Goal: Task Accomplishment & Management: Manage account settings

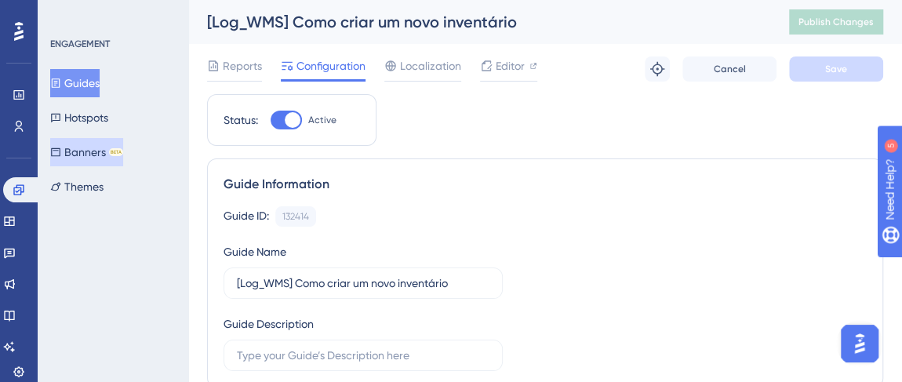
click at [123, 148] on div "BETA" at bounding box center [116, 152] width 14 height 8
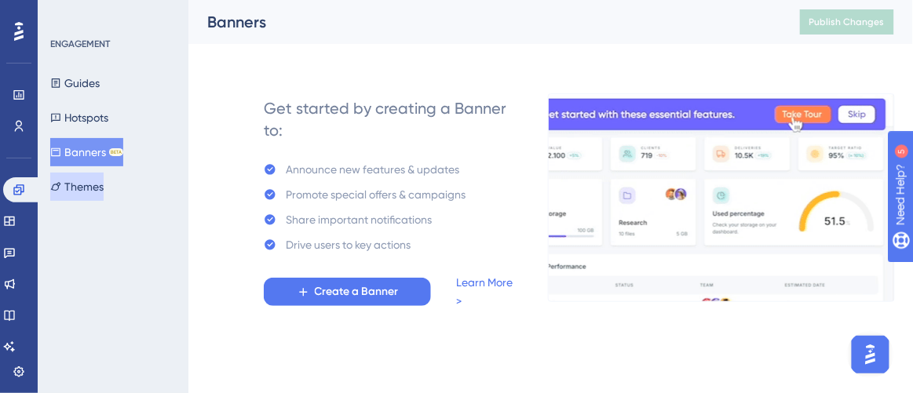
click at [81, 183] on button "Themes" at bounding box center [76, 187] width 53 height 28
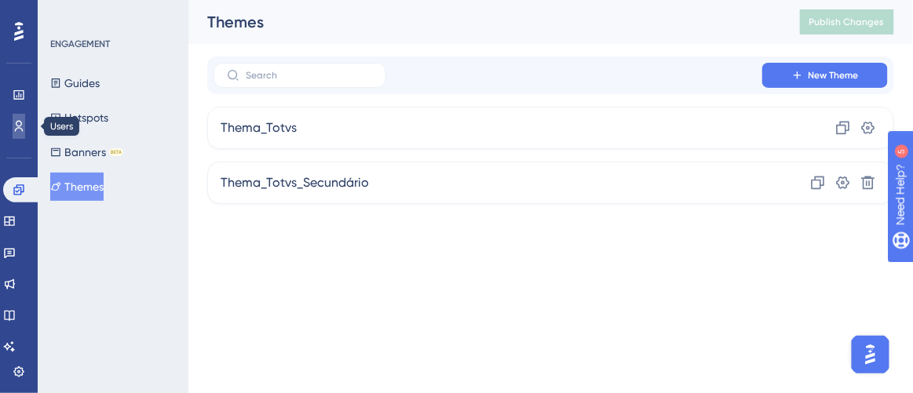
click at [18, 129] on icon at bounding box center [19, 126] width 13 height 13
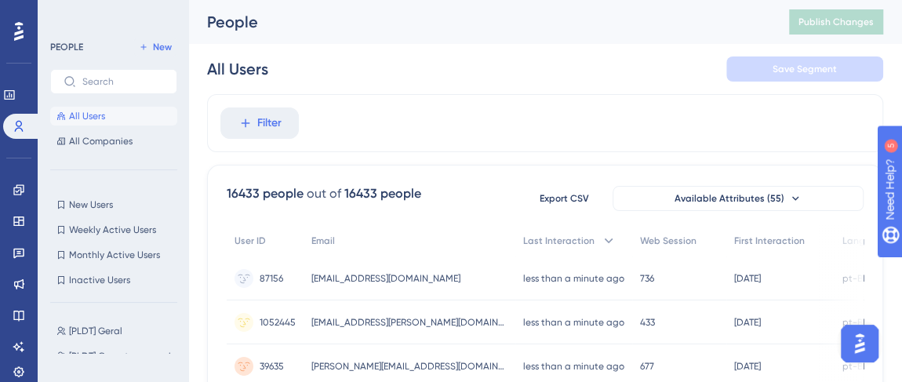
click at [18, 26] on icon at bounding box center [18, 31] width 9 height 20
click at [20, 191] on icon at bounding box center [18, 189] width 10 height 10
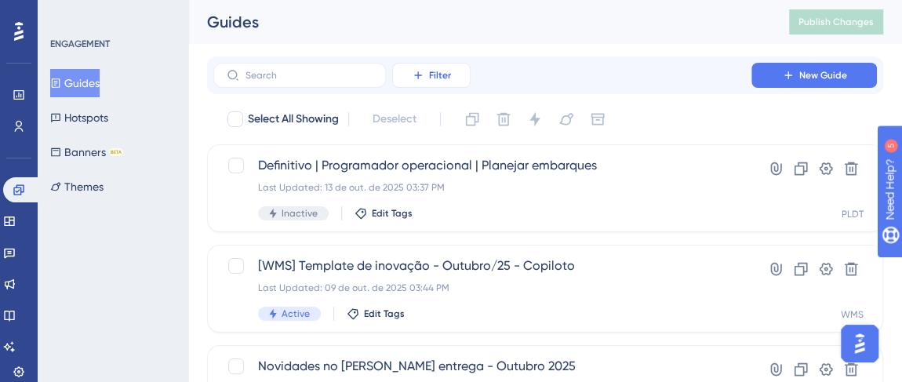
click at [411, 72] on button "Filter" at bounding box center [431, 75] width 78 height 25
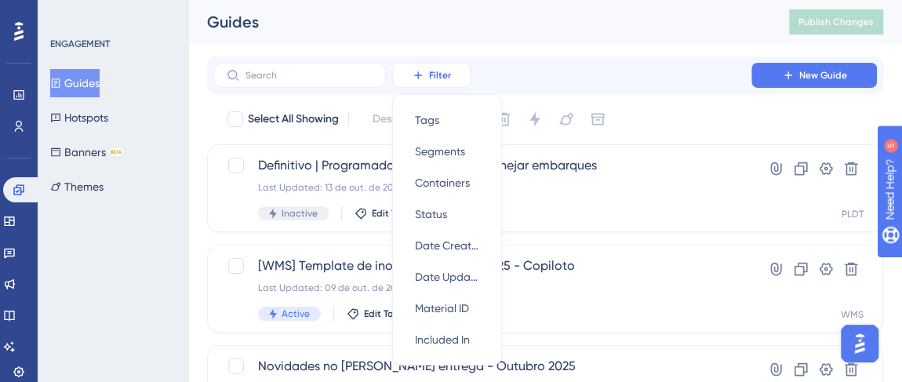
scroll to position [38, 0]
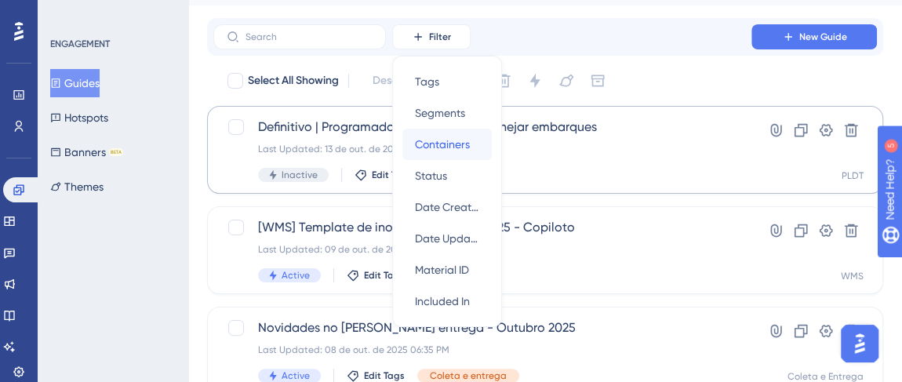
click at [468, 151] on span "Containers" at bounding box center [442, 144] width 55 height 19
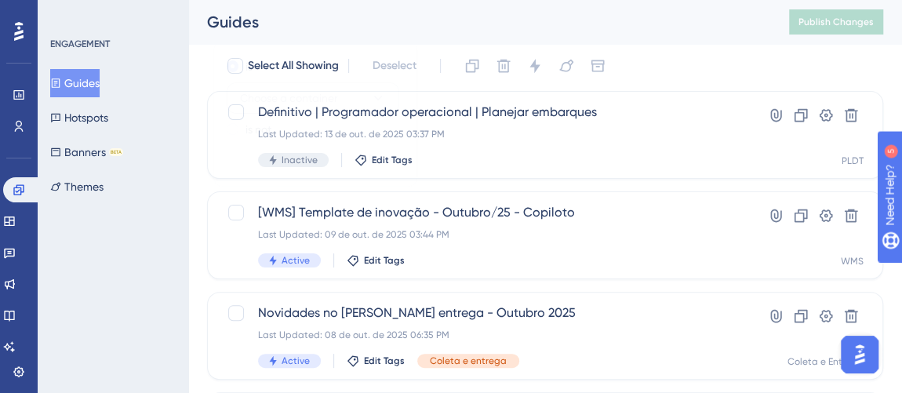
click at [373, 98] on icon at bounding box center [378, 98] width 16 height 16
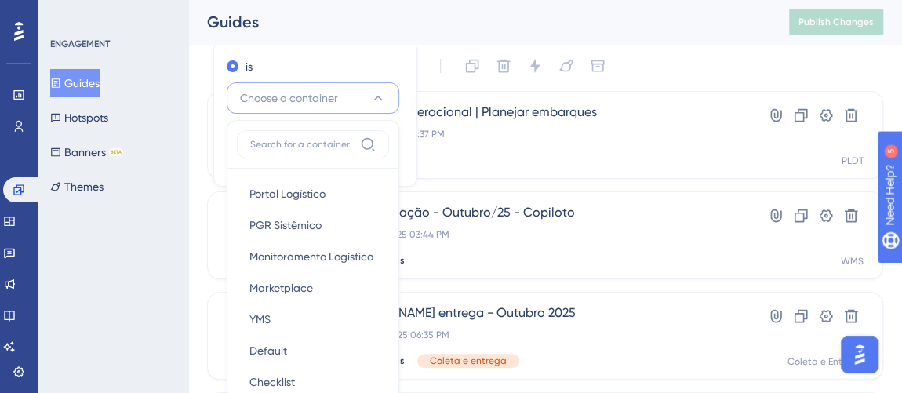
scroll to position [169, 0]
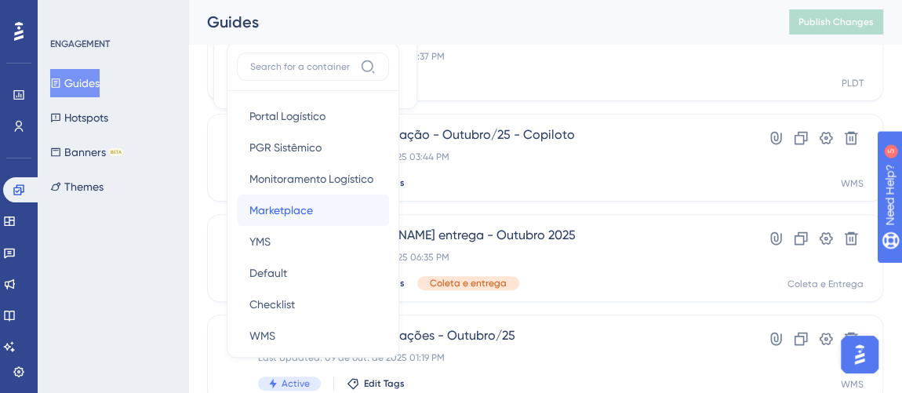
click at [299, 202] on span "Marketplace" at bounding box center [282, 210] width 64 height 19
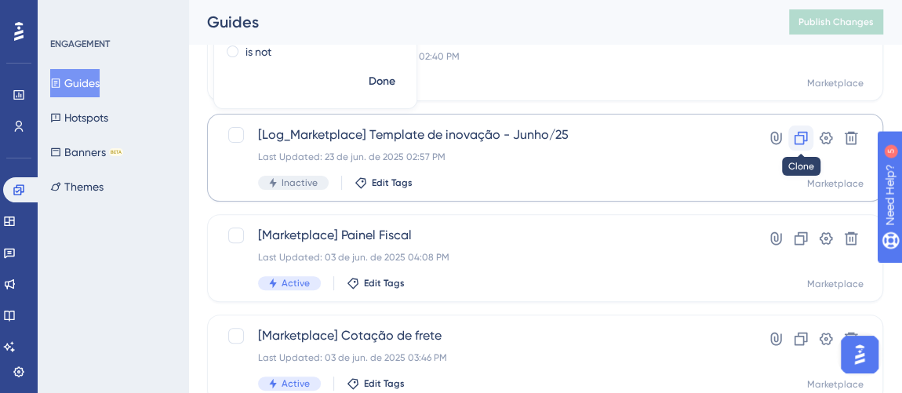
click at [795, 137] on icon at bounding box center [801, 138] width 13 height 13
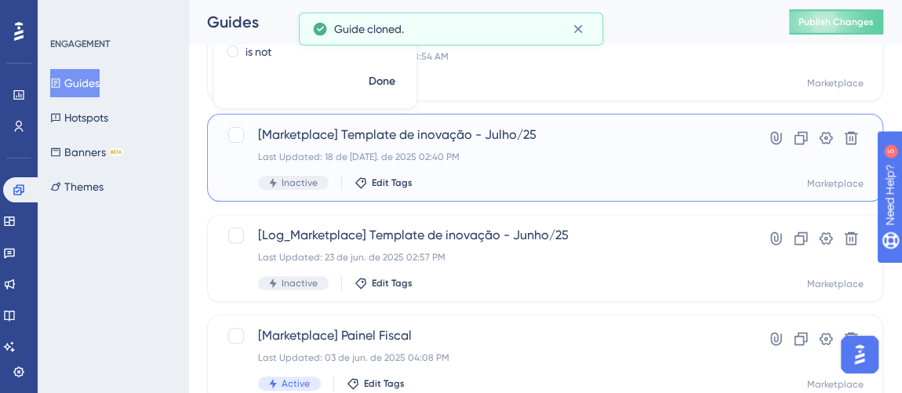
click at [545, 137] on span "[Marketplace] Template de inovação - Julho/25" at bounding box center [482, 135] width 449 height 19
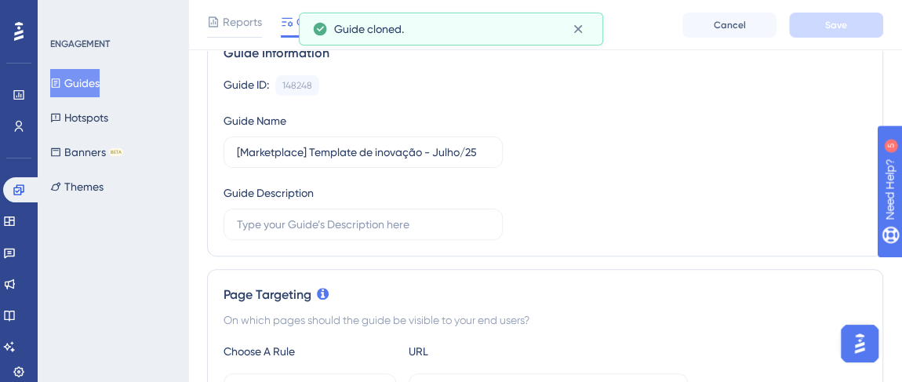
scroll to position [142, 0]
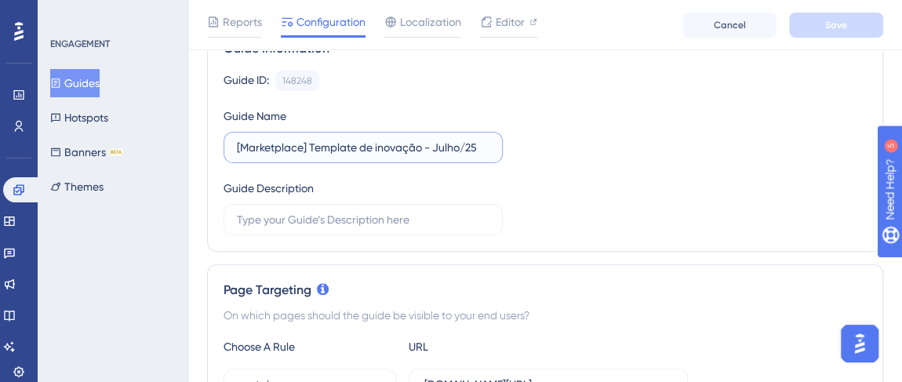
click at [441, 146] on input "[Marketplace] Template de inovação - Julho/25" at bounding box center [363, 147] width 253 height 17
drag, startPoint x: 432, startPoint y: 146, endPoint x: 460, endPoint y: 148, distance: 27.6
click at [460, 148] on input "[Marketplace] Template de inovação - Julho/25" at bounding box center [363, 147] width 253 height 17
type input "[Marketplace] Template de inovação - Outubro/25"
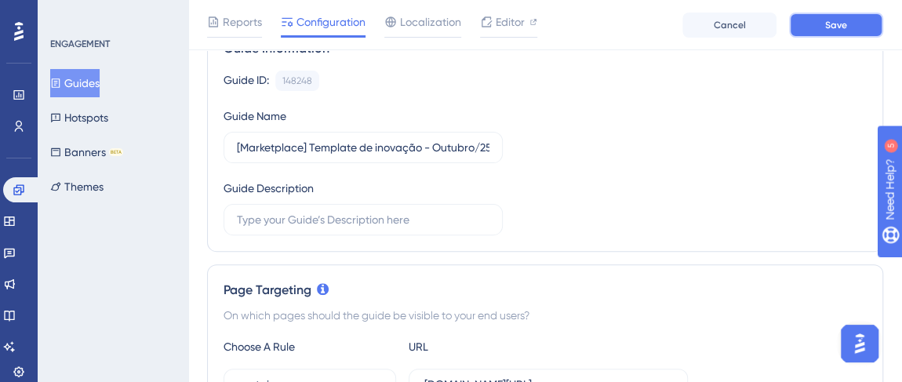
click at [828, 27] on span "Save" at bounding box center [836, 25] width 22 height 13
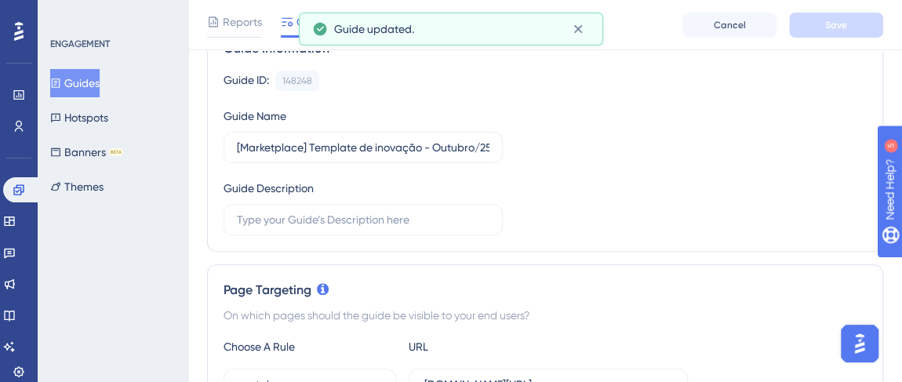
scroll to position [0, 0]
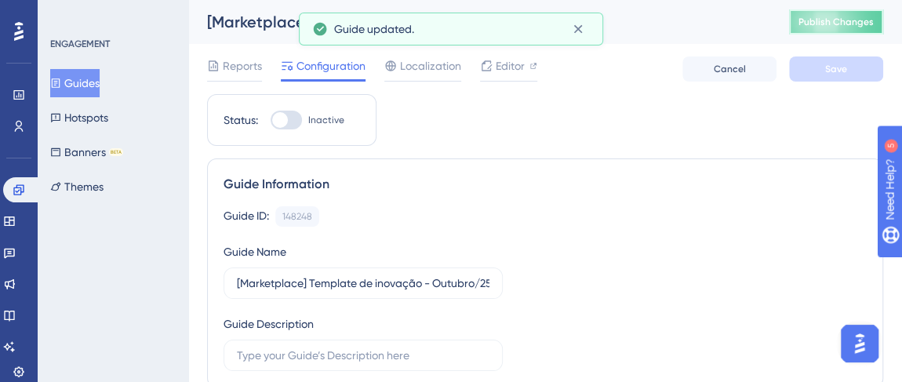
click at [828, 27] on span "Publish Changes" at bounding box center [836, 22] width 75 height 13
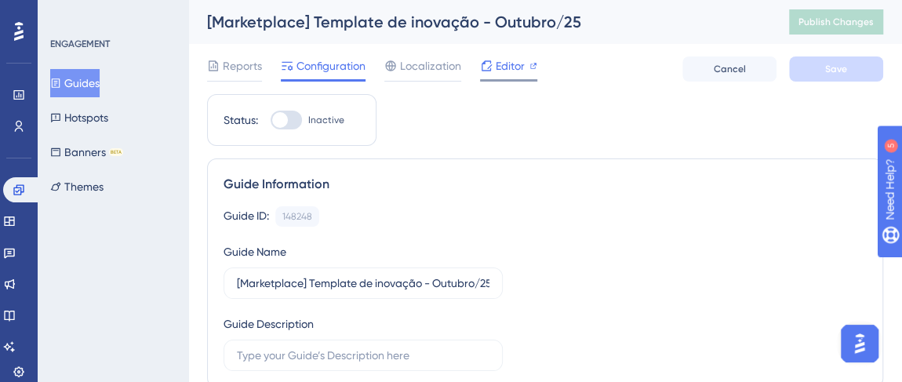
click at [523, 71] on span "Editor" at bounding box center [510, 65] width 29 height 19
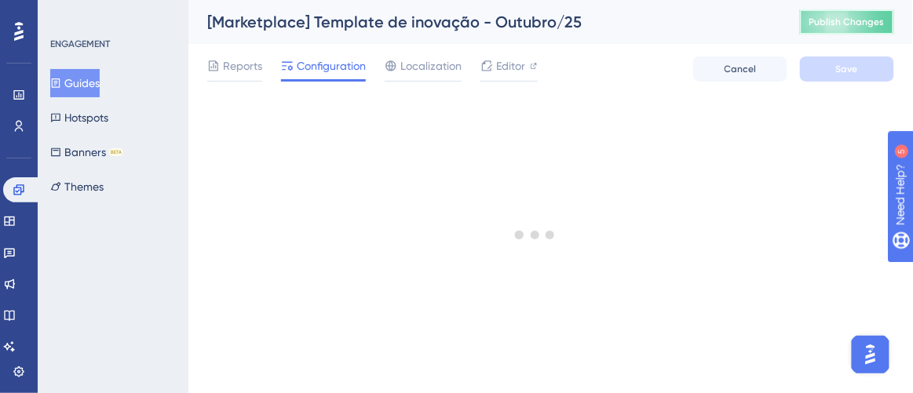
click at [862, 26] on span "Publish Changes" at bounding box center [846, 22] width 75 height 13
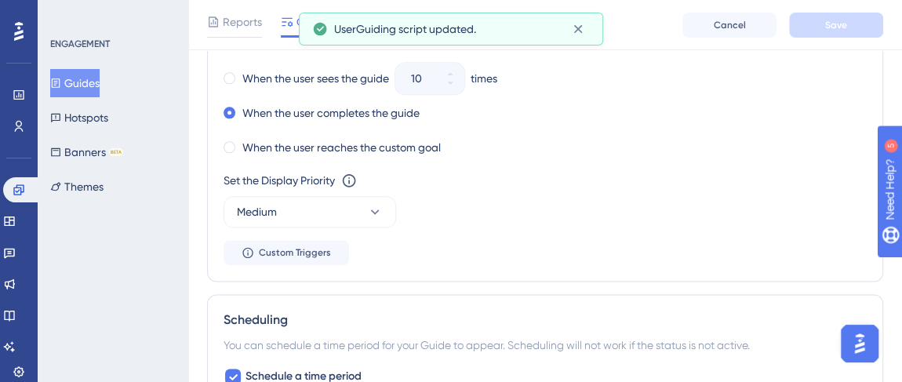
scroll to position [1069, 0]
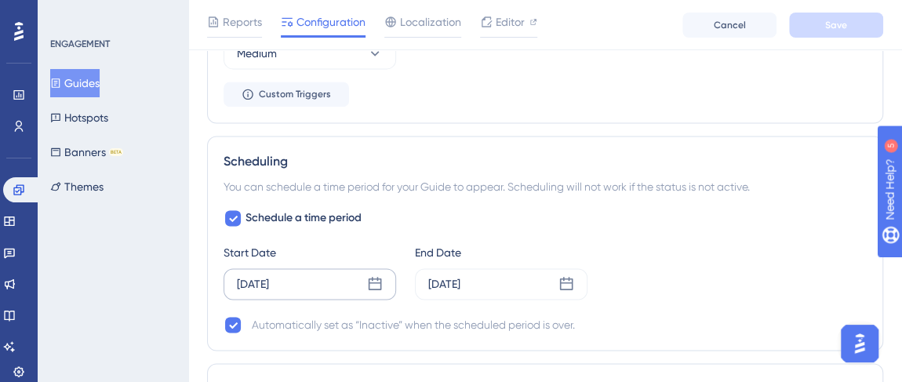
click at [269, 284] on div "[DATE]" at bounding box center [253, 284] width 32 height 19
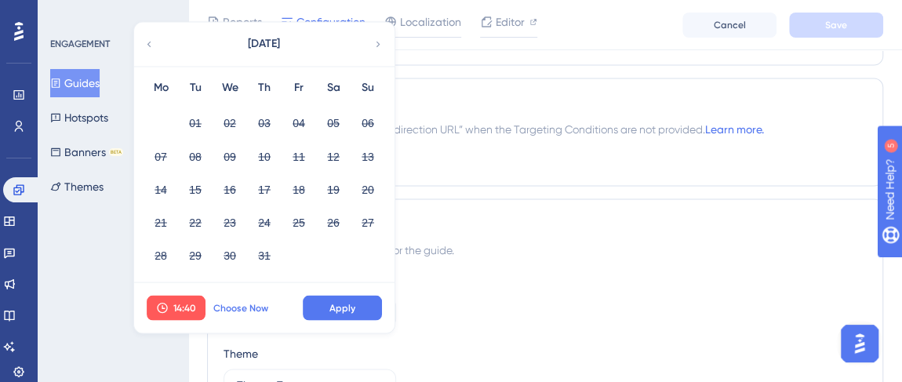
click at [269, 305] on button "Choose Now" at bounding box center [241, 307] width 71 height 25
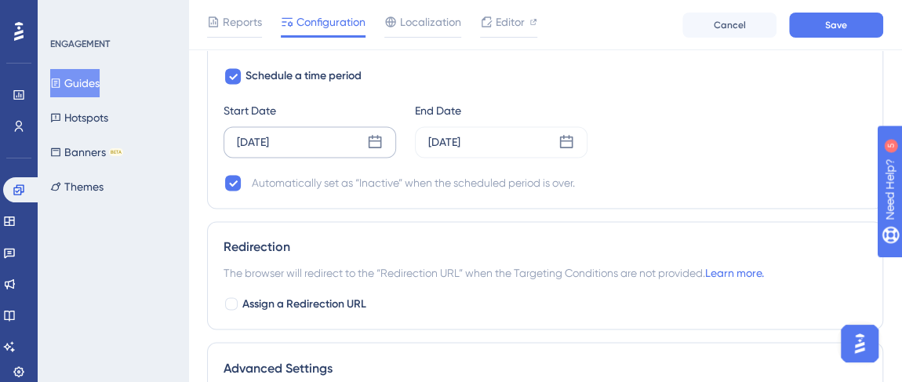
scroll to position [1141, 0]
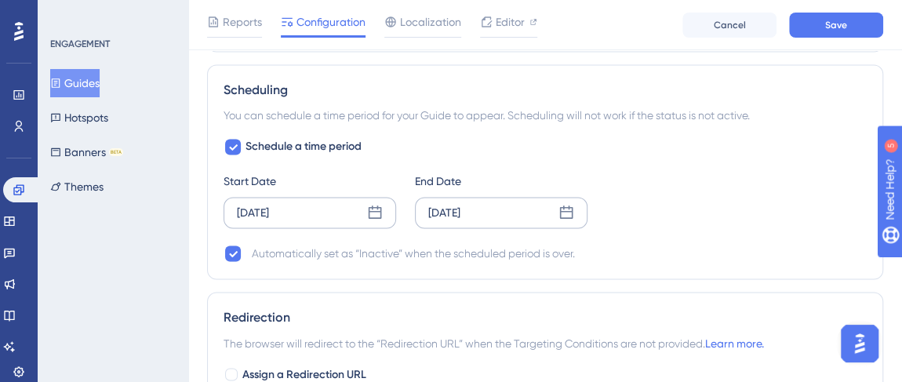
click at [461, 203] on div "[DATE]" at bounding box center [444, 212] width 32 height 19
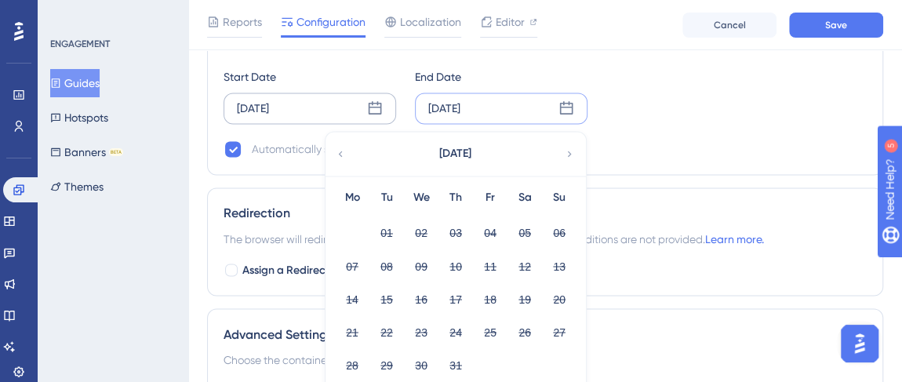
scroll to position [1284, 0]
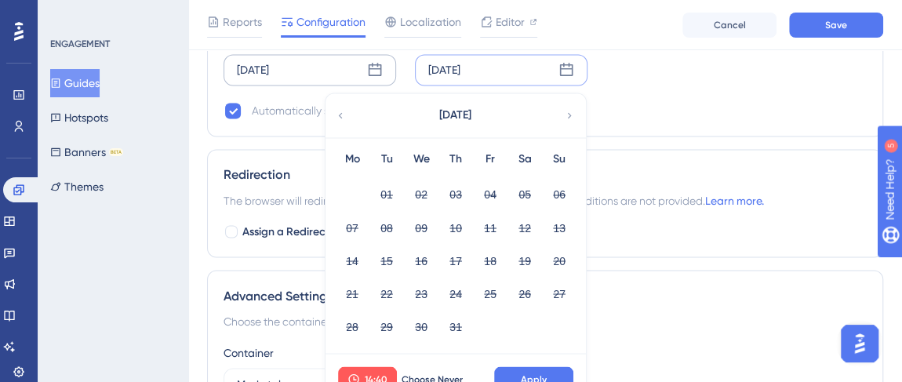
click at [562, 107] on div "[DATE]" at bounding box center [455, 115] width 259 height 44
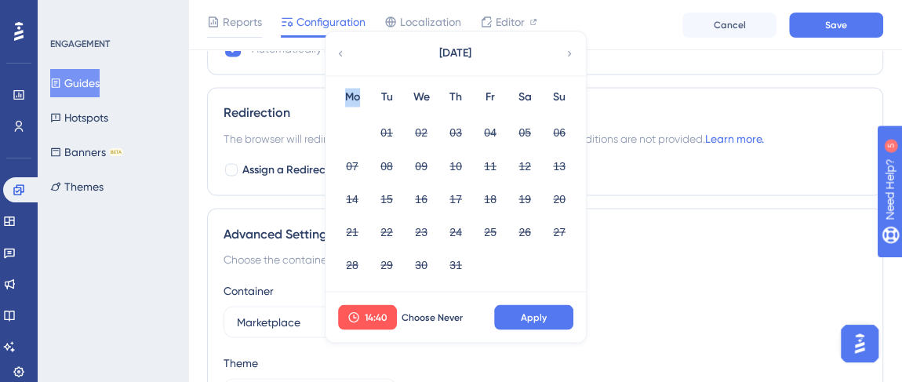
scroll to position [1212, 0]
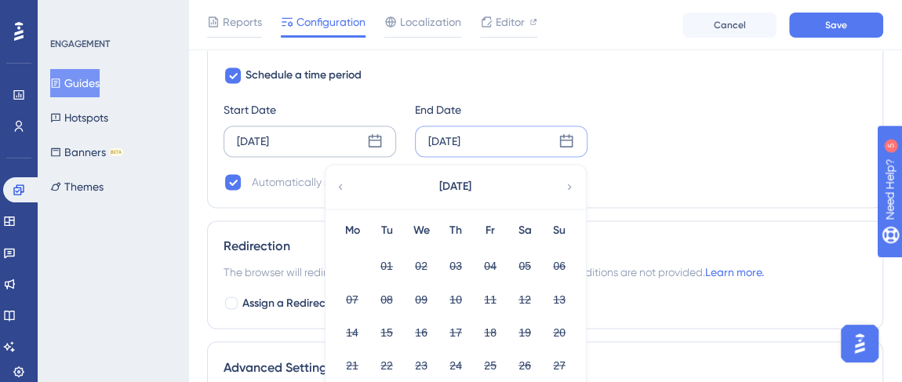
click at [565, 180] on icon at bounding box center [569, 187] width 11 height 14
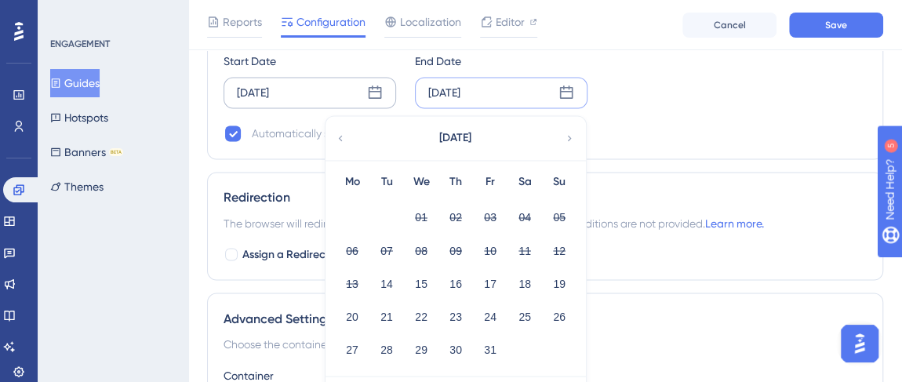
scroll to position [1284, 0]
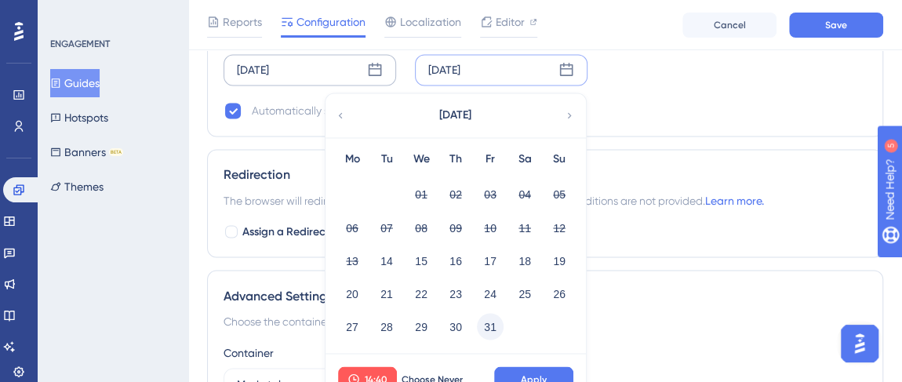
click at [494, 320] on button "31" at bounding box center [490, 326] width 27 height 27
click at [541, 373] on span "Apply" at bounding box center [534, 379] width 26 height 13
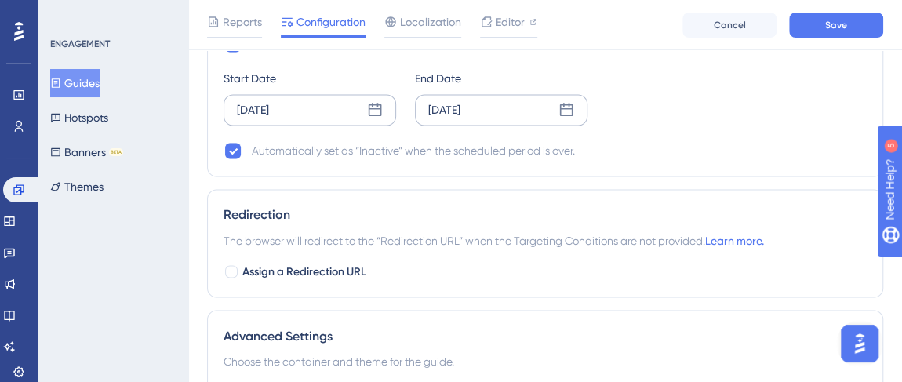
scroll to position [1212, 0]
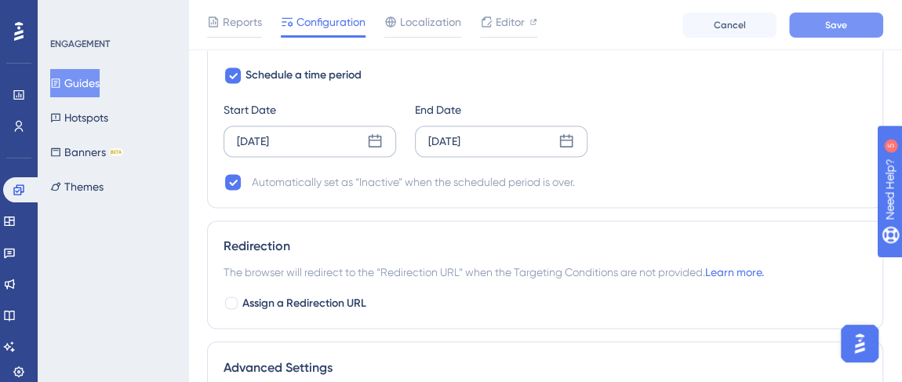
click at [828, 26] on span "Save" at bounding box center [836, 25] width 22 height 13
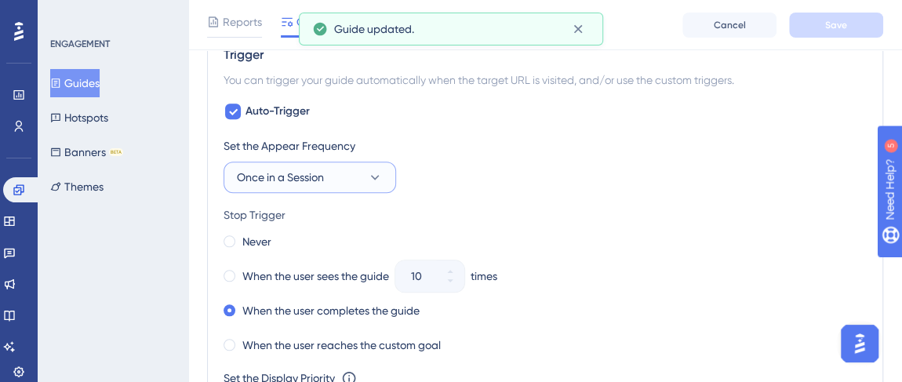
click at [371, 170] on button "Once in a Session" at bounding box center [310, 177] width 173 height 31
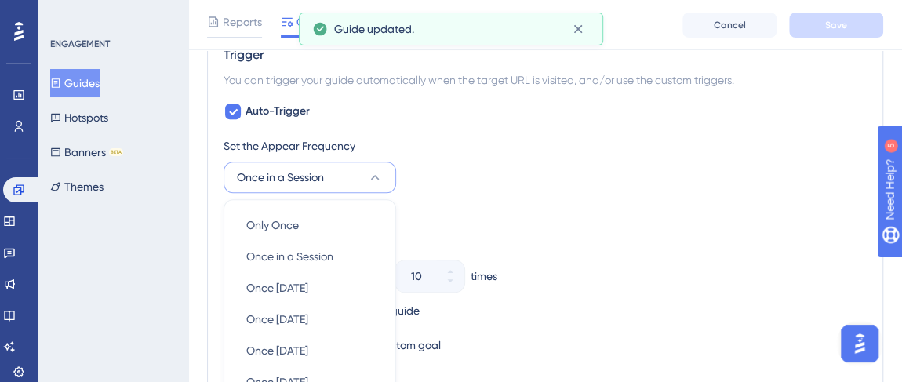
scroll to position [836, 0]
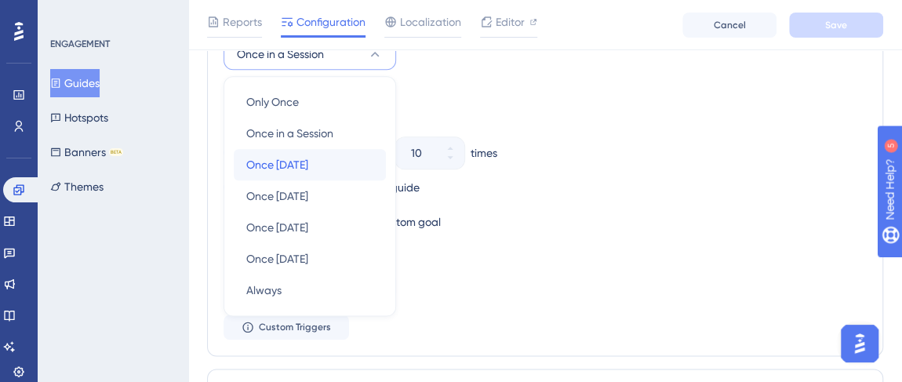
click at [357, 155] on div "Once [DATE] Once [DATE]" at bounding box center [309, 164] width 127 height 31
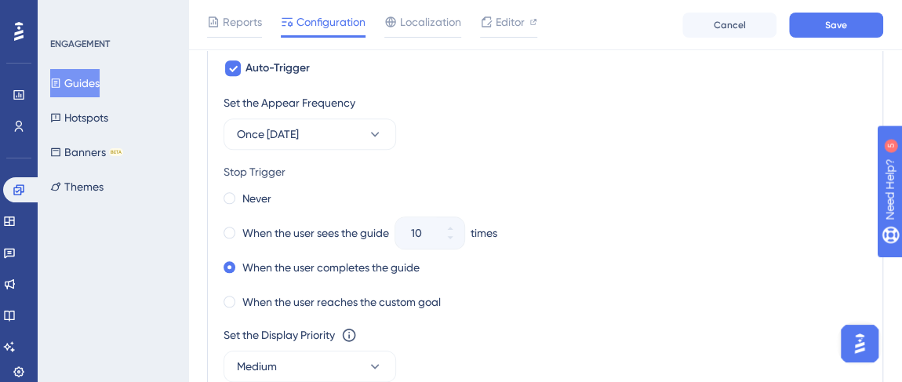
scroll to position [694, 0]
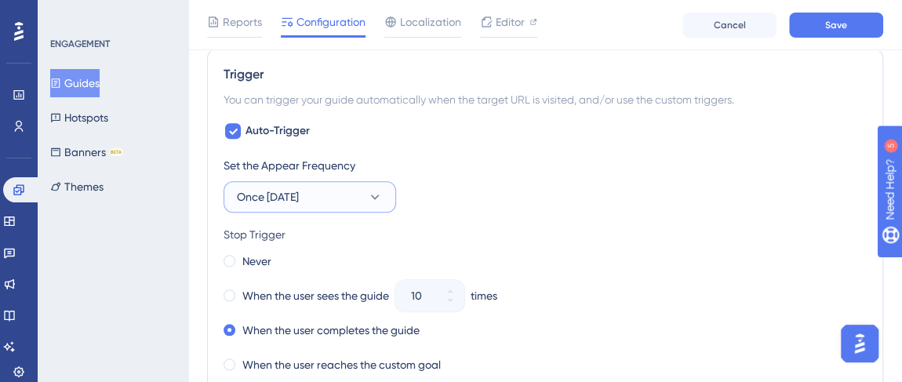
click at [368, 191] on icon at bounding box center [375, 197] width 16 height 16
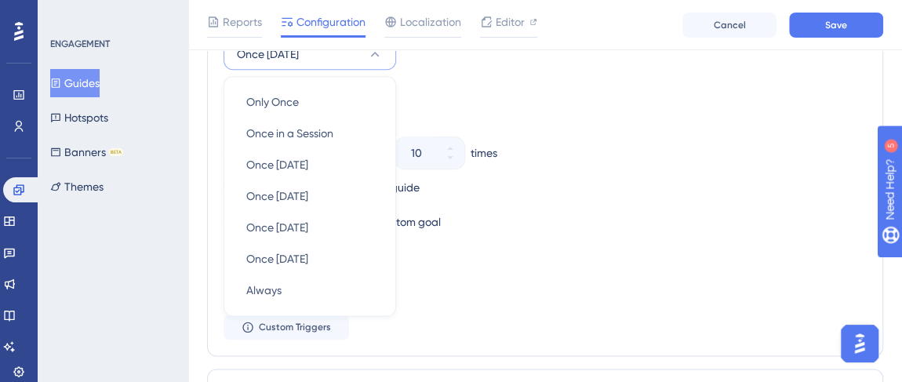
click at [538, 100] on div "Stop Trigger Never When the user sees the guide 10 times When the user complete…" at bounding box center [545, 157] width 643 height 151
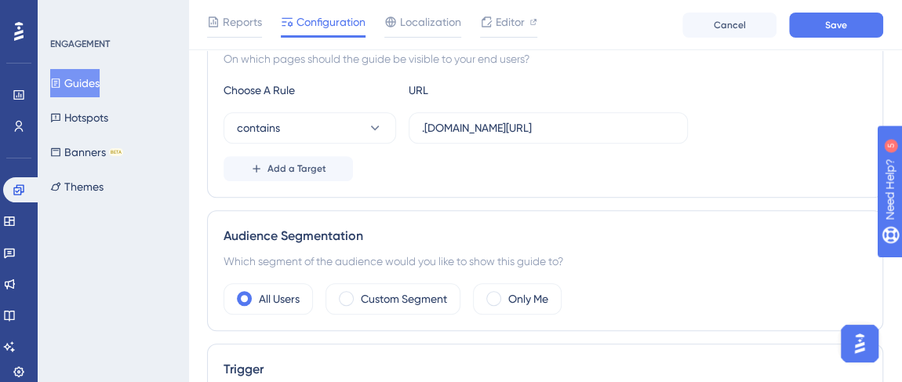
scroll to position [266, 0]
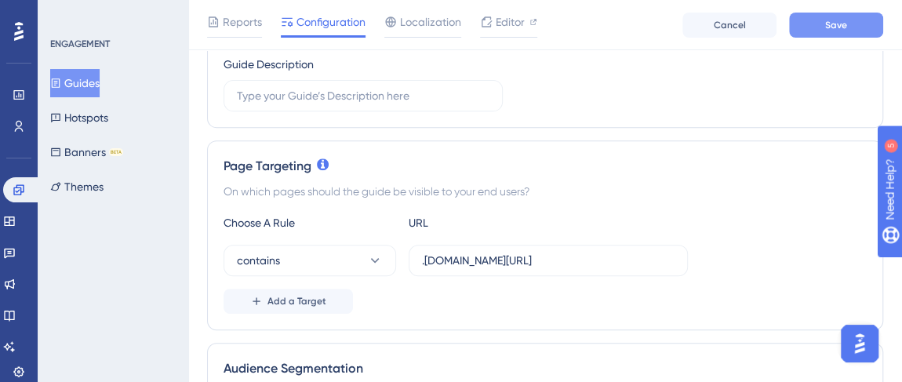
click at [836, 19] on span "Save" at bounding box center [836, 25] width 22 height 13
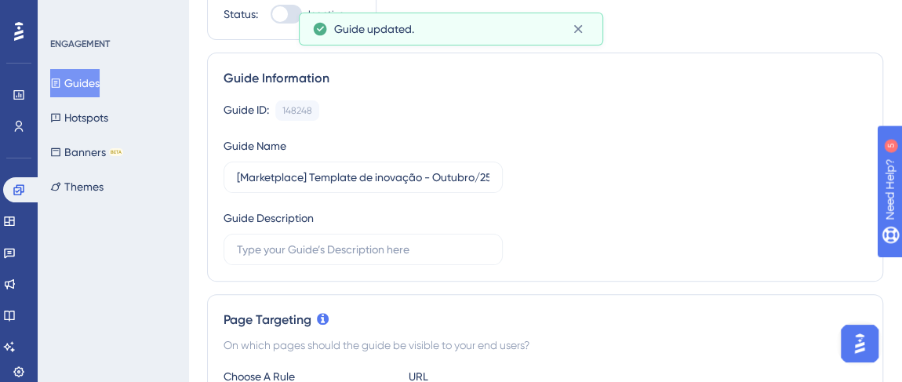
scroll to position [0, 0]
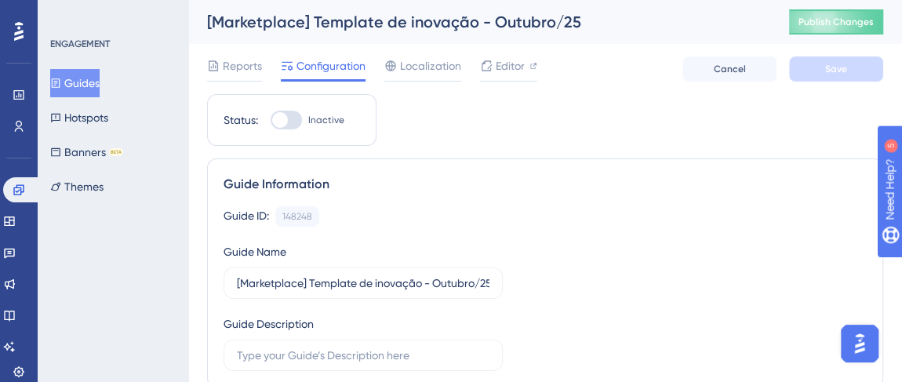
click at [315, 114] on span "Inactive" at bounding box center [326, 120] width 36 height 13
click at [271, 120] on input "Inactive" at bounding box center [270, 120] width 1 height 1
checkbox input "true"
click at [851, 69] on button "Save" at bounding box center [836, 68] width 94 height 25
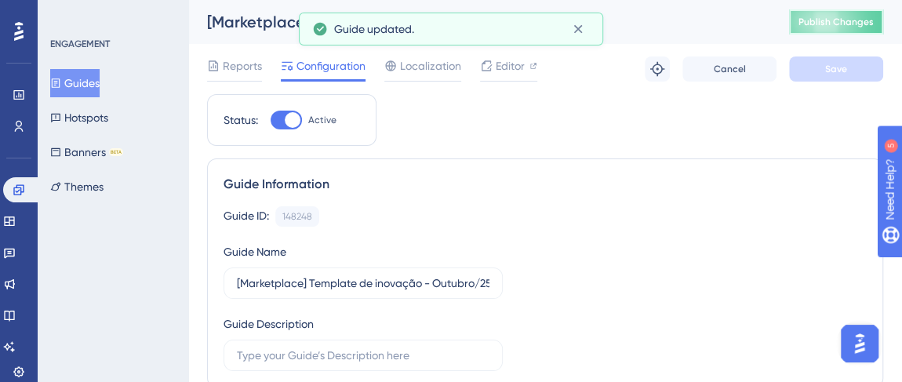
click at [855, 26] on button "Publish Changes" at bounding box center [836, 21] width 94 height 25
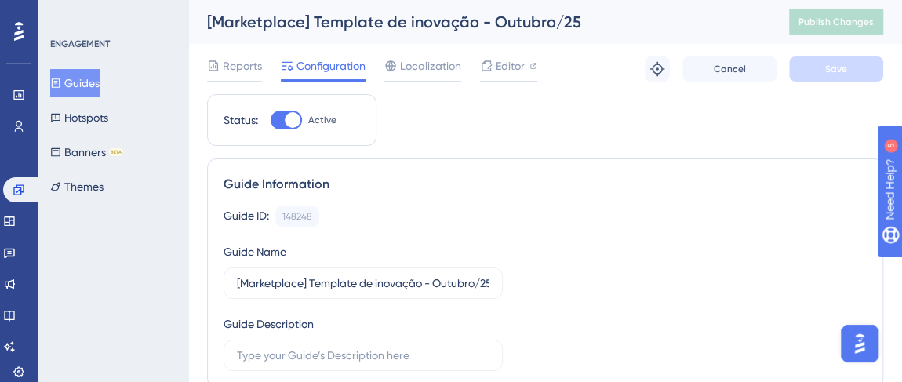
click at [79, 76] on button "Guides" at bounding box center [74, 83] width 49 height 28
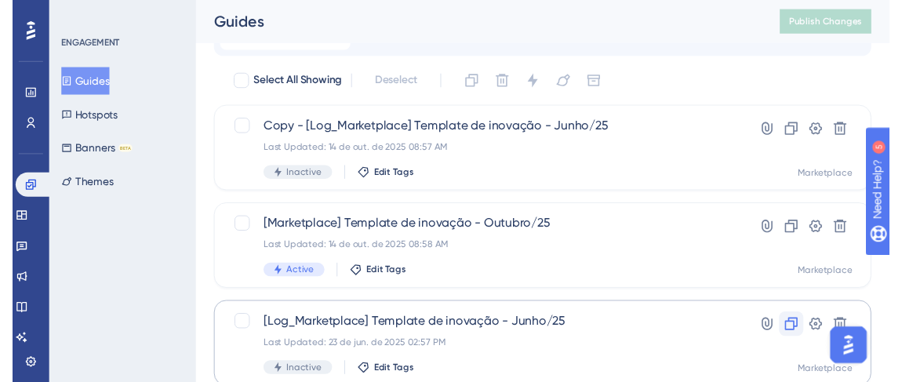
scroll to position [43, 0]
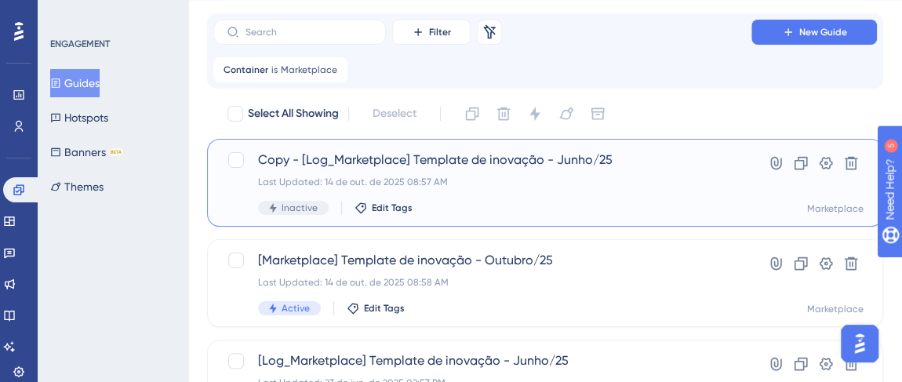
click at [352, 154] on span "Copy - [Log_Marketplace] Template de inovação - Junho/25" at bounding box center [482, 160] width 449 height 19
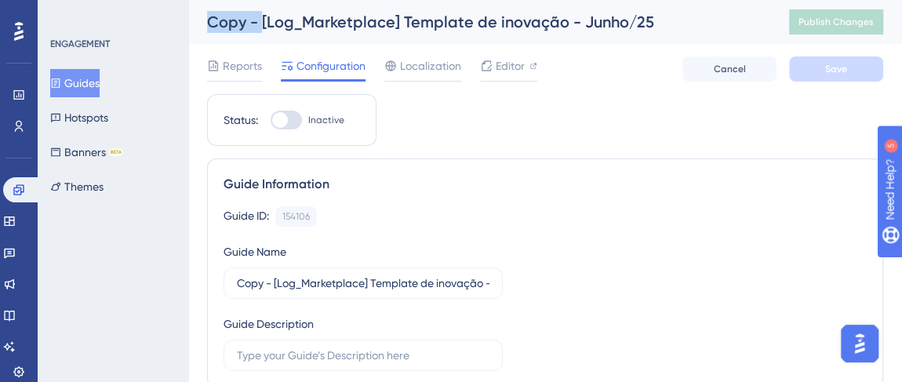
drag, startPoint x: 260, startPoint y: 18, endPoint x: 200, endPoint y: 20, distance: 60.4
click at [200, 20] on div "Copy - [Log_Marketplace] Template de inovação - Junho/25 Publish Changes" at bounding box center [545, 22] width 714 height 44
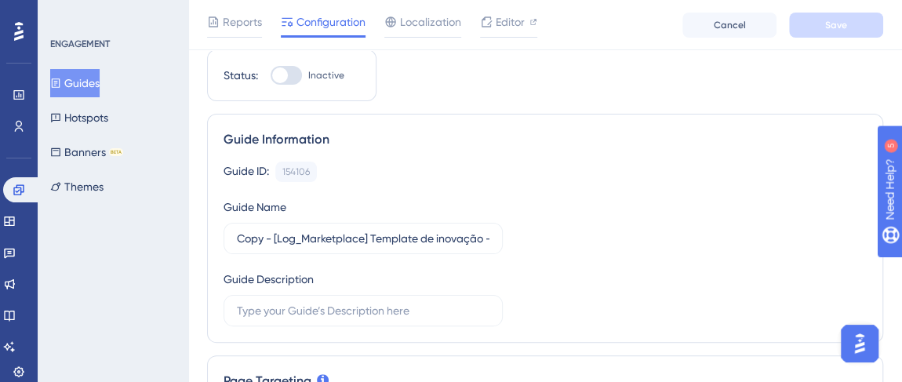
scroll to position [142, 0]
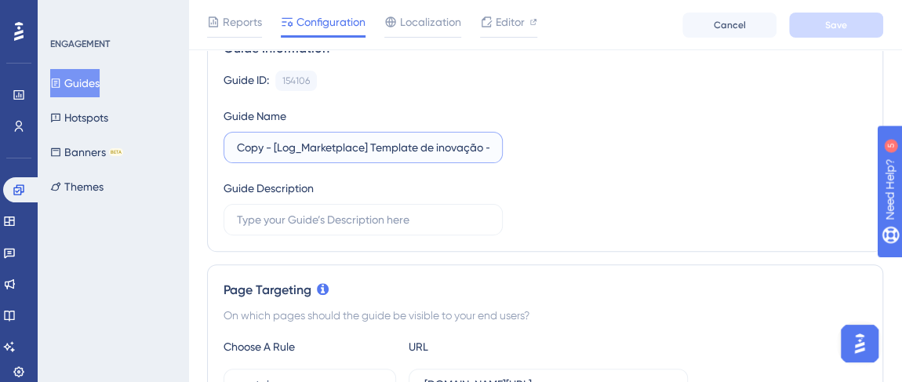
drag, startPoint x: 271, startPoint y: 154, endPoint x: 243, endPoint y: 145, distance: 29.5
click at [230, 149] on label "Copy - [Log_Marketplace] Template de inovação - Junho/25" at bounding box center [363, 147] width 279 height 31
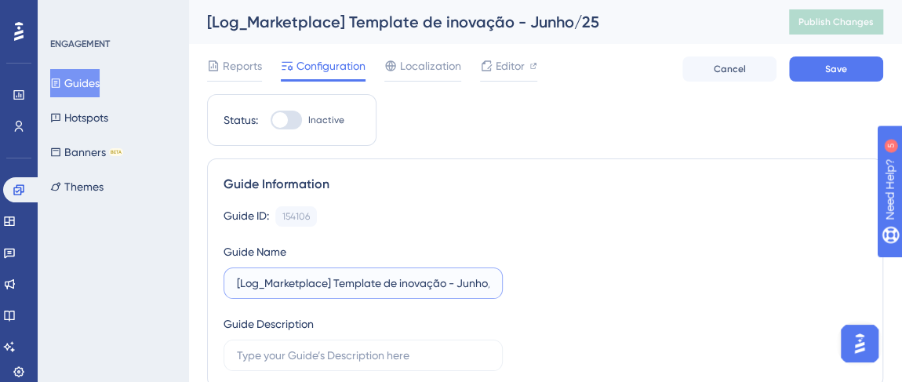
drag, startPoint x: 262, startPoint y: 284, endPoint x: 238, endPoint y: 285, distance: 24.3
click at [238, 285] on input "[Log_Marketplace] Template de inovação - Junho/25" at bounding box center [363, 283] width 253 height 17
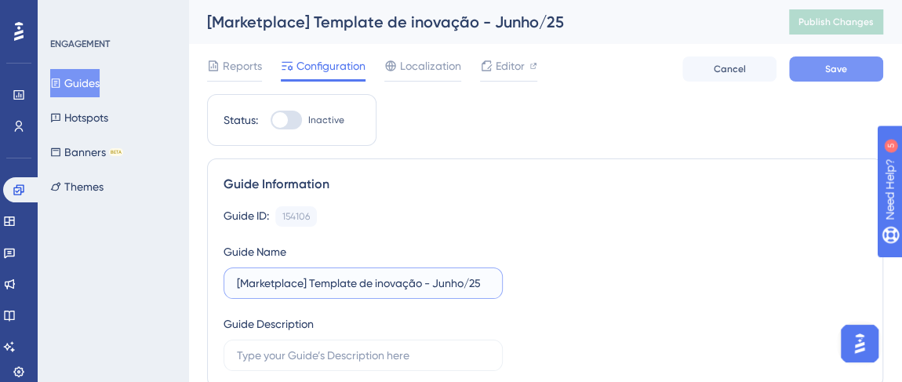
type input "[Marketplace] Template de inovação - Junho/25"
click at [813, 62] on button "Save" at bounding box center [836, 68] width 94 height 25
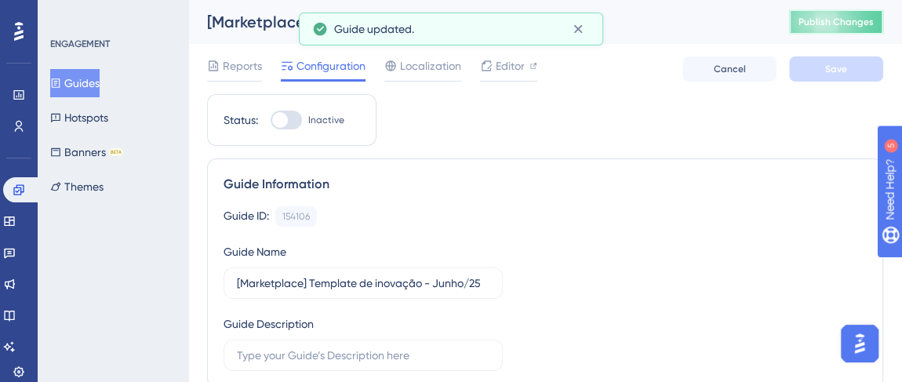
click at [854, 12] on button "Publish Changes" at bounding box center [836, 21] width 94 height 25
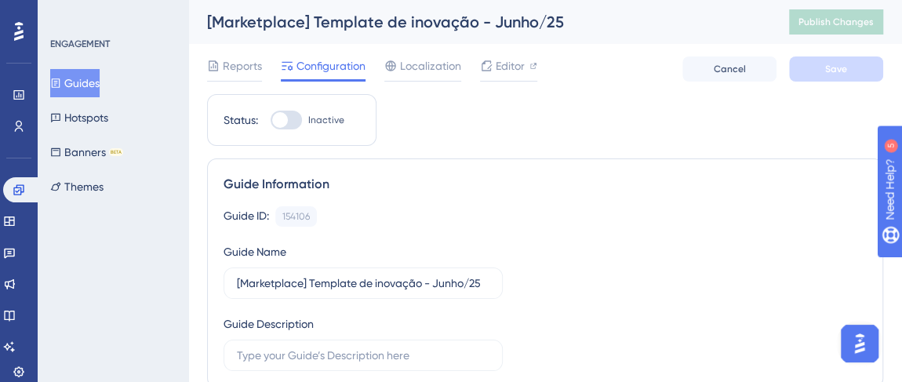
click at [86, 77] on button "Guides" at bounding box center [74, 83] width 49 height 28
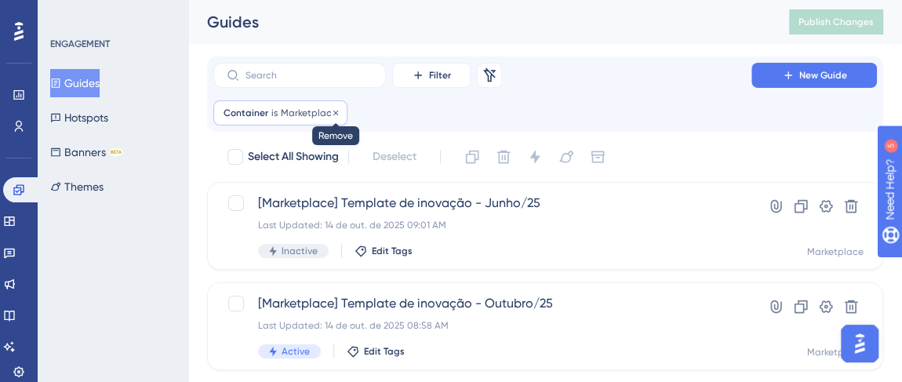
click at [332, 114] on icon at bounding box center [335, 112] width 9 height 9
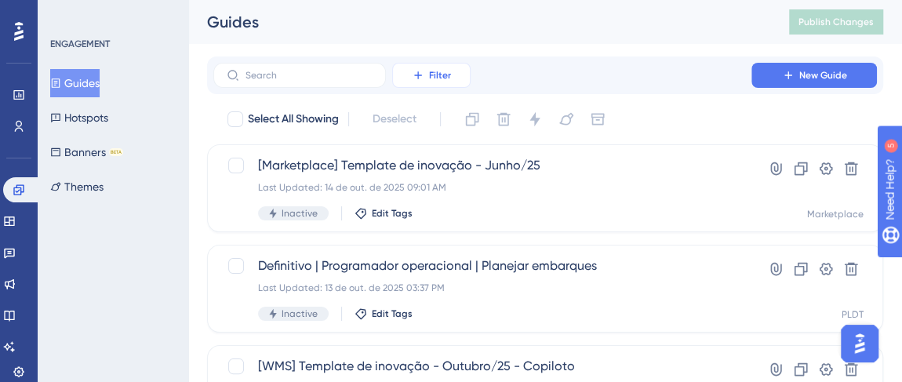
click at [455, 78] on button "Filter" at bounding box center [431, 75] width 78 height 25
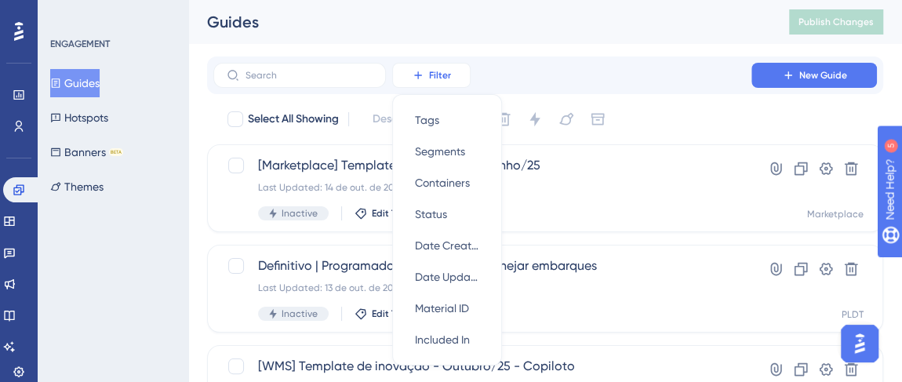
scroll to position [38, 0]
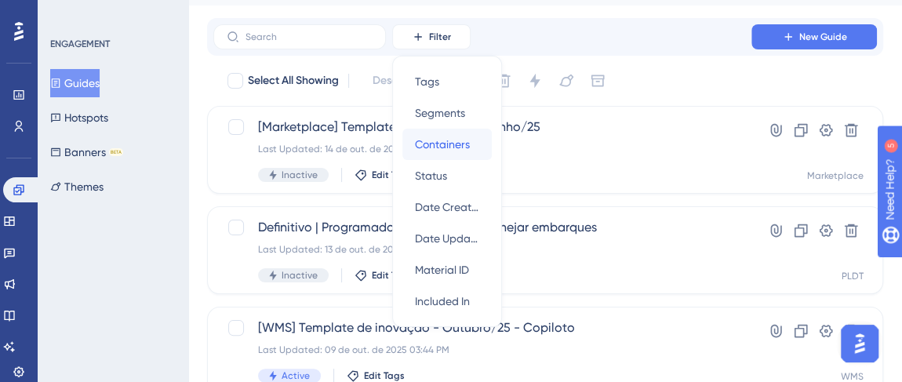
click at [452, 145] on span "Containers" at bounding box center [442, 144] width 55 height 19
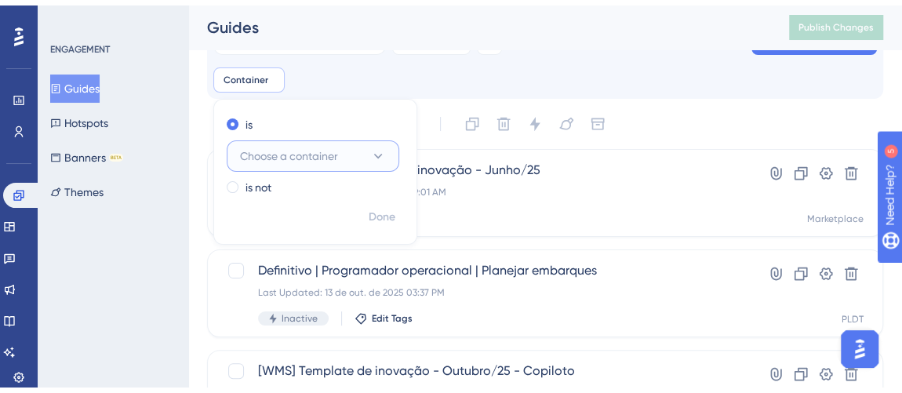
scroll to position [91, 0]
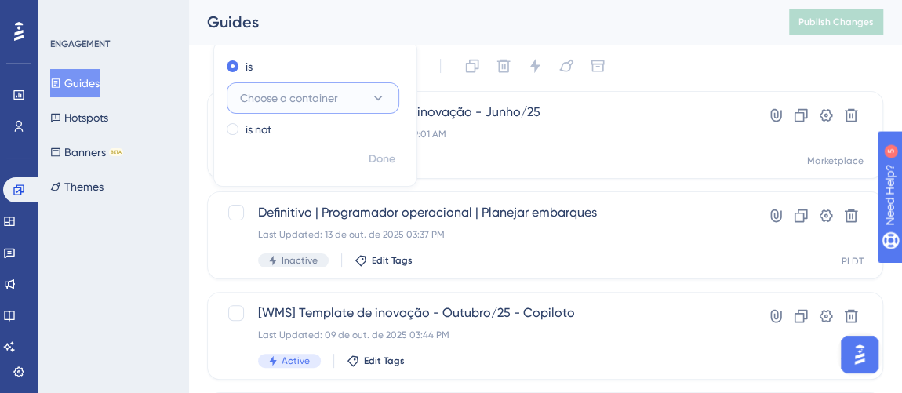
click at [387, 98] on button "Choose a container" at bounding box center [313, 97] width 173 height 31
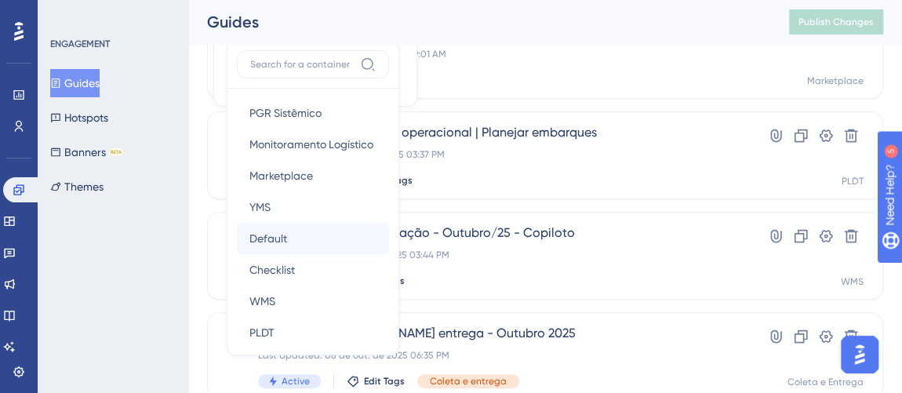
scroll to position [142, 0]
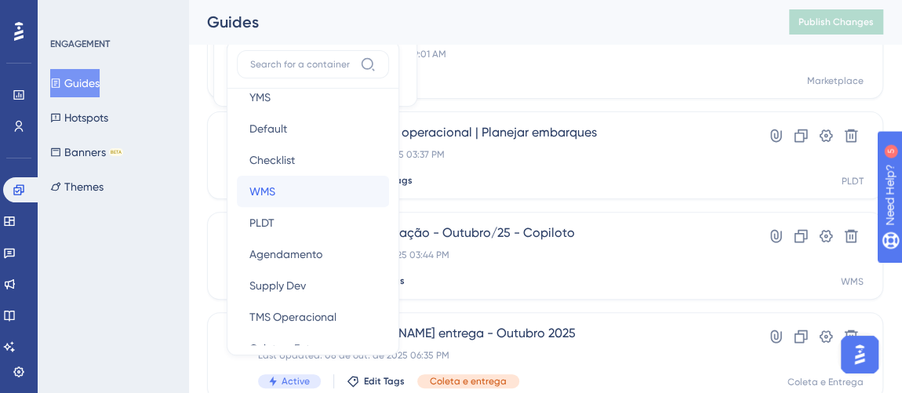
click at [307, 183] on div "WMS WMS" at bounding box center [313, 191] width 127 height 31
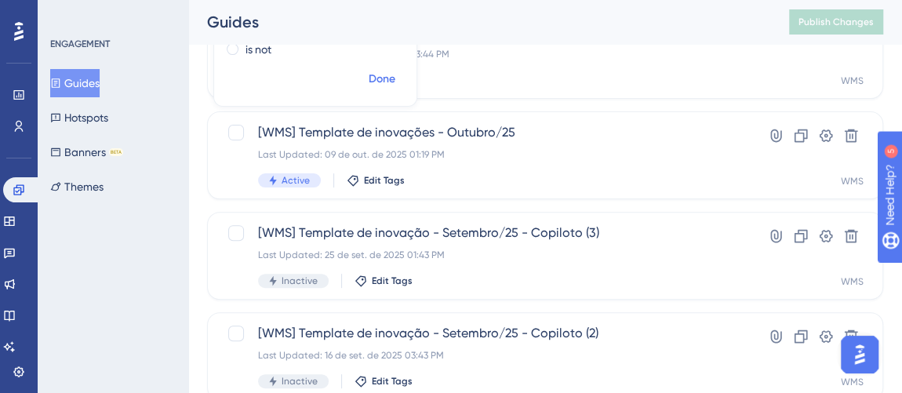
click at [370, 78] on span "Done" at bounding box center [382, 79] width 27 height 19
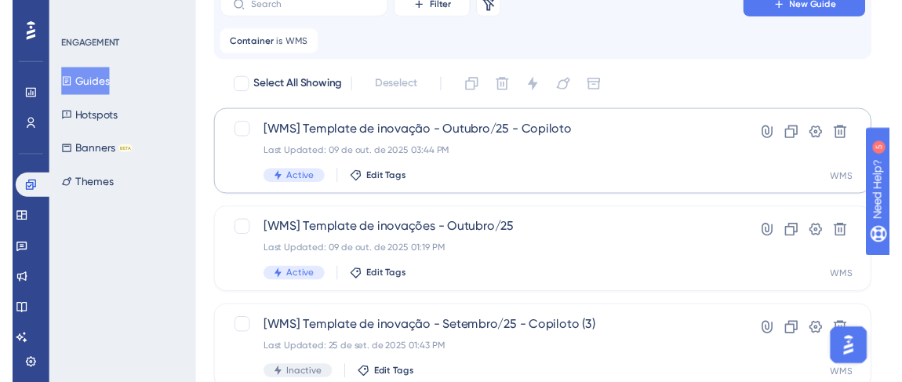
scroll to position [28, 0]
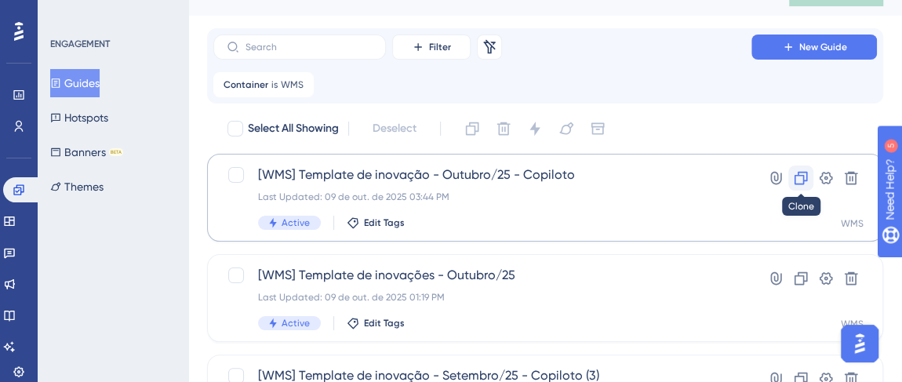
click at [794, 181] on icon at bounding box center [801, 178] width 16 height 16
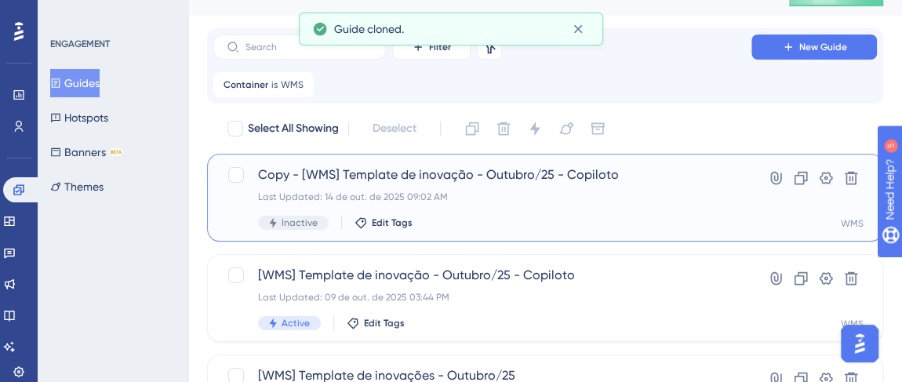
click at [333, 181] on span "Copy - [WMS] Template de inovação - Outubro/25 - Copiloto" at bounding box center [482, 175] width 449 height 19
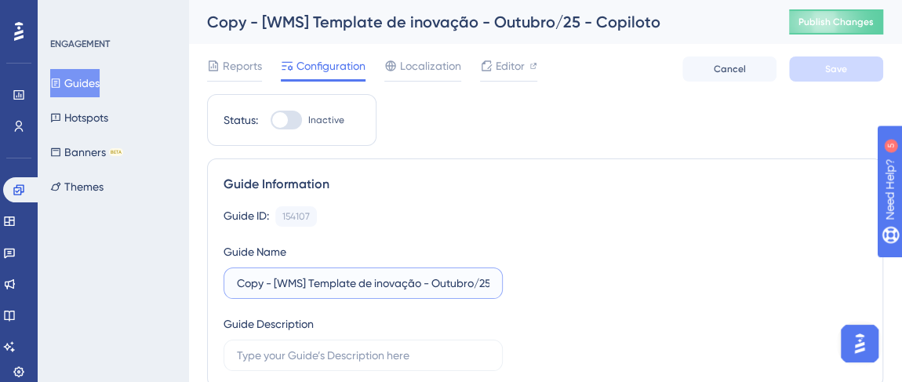
drag, startPoint x: 270, startPoint y: 287, endPoint x: 224, endPoint y: 291, distance: 45.7
click at [224, 291] on label "Copy - [WMS] Template de inovação - Outubro/25 - Copiloto" at bounding box center [363, 283] width 279 height 31
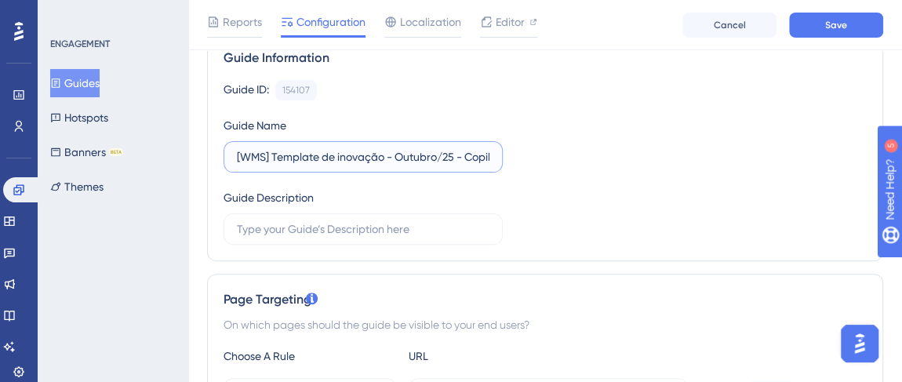
drag, startPoint x: 252, startPoint y: 155, endPoint x: 199, endPoint y: 155, distance: 53.4
click at [207, 155] on div "Guide Information Guide ID: 154107 Copy Guide Name [WMS] Template de inovação -…" at bounding box center [545, 146] width 676 height 229
click at [237, 155] on input "[WMS] Template de inovação - Outubro/25 - Copiloto" at bounding box center [363, 156] width 253 height 17
drag, startPoint x: 434, startPoint y: 153, endPoint x: 483, endPoint y: 151, distance: 48.7
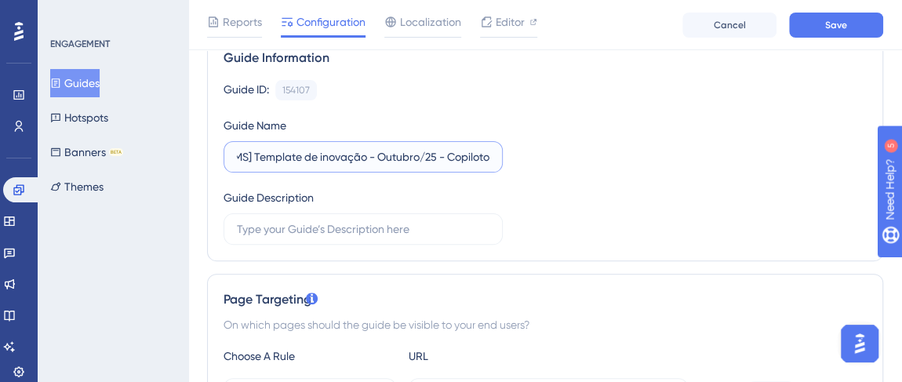
click at [483, 151] on label "[WMS] Template de inovação - Outubro/25 - Copiloto" at bounding box center [363, 156] width 279 height 31
click at [475, 156] on input "[WMS] Template de inovação - Outubro/25 - Copiloto" at bounding box center [363, 156] width 253 height 17
click at [479, 155] on label "[WMS] Template de inovação - Outubro/25 - Copiloto" at bounding box center [363, 156] width 279 height 31
click at [479, 155] on input "[WMS] Template de inovação - Outubro/25 - Copiloto" at bounding box center [363, 156] width 253 height 17
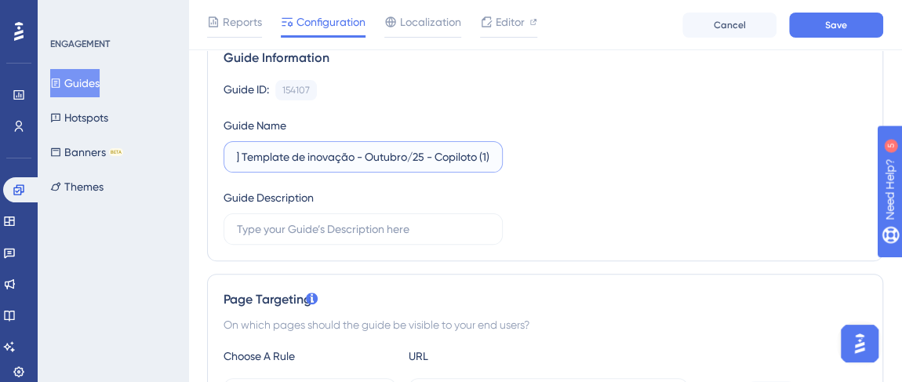
scroll to position [0, 32]
type input "[WMS] Template de inovação - Outubro/25 - Copiloto (1)"
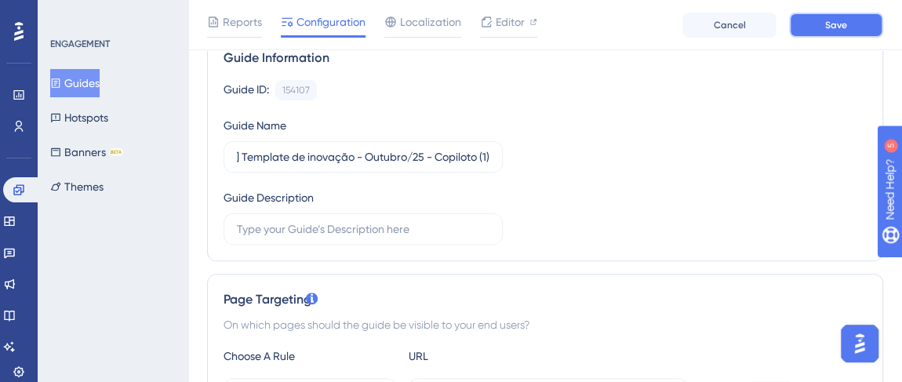
click at [839, 23] on span "Save" at bounding box center [836, 25] width 22 height 13
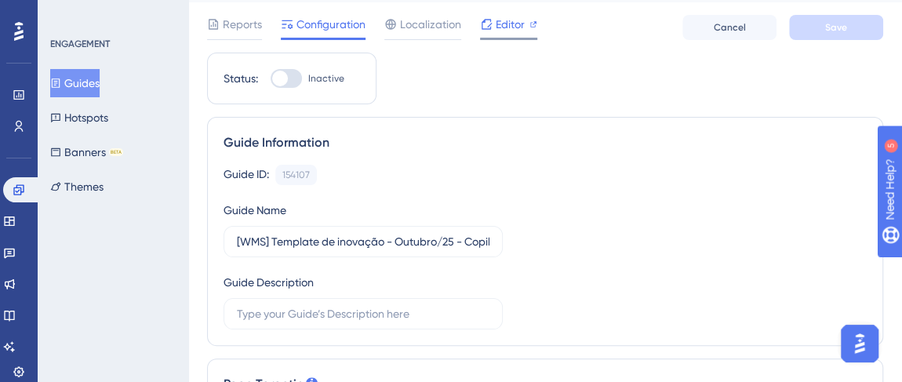
scroll to position [0, 10]
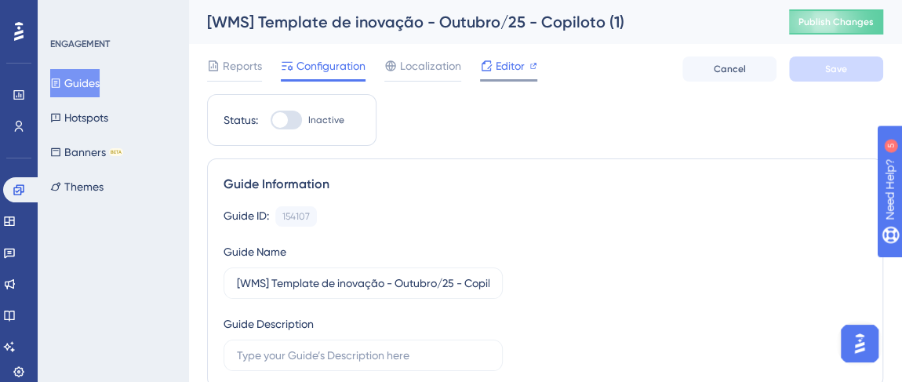
click at [496, 63] on span "Editor" at bounding box center [510, 65] width 29 height 19
click at [315, 118] on span "Inactive" at bounding box center [326, 120] width 36 height 13
click at [271, 120] on input "Inactive" at bounding box center [270, 120] width 1 height 1
checkbox input "true"
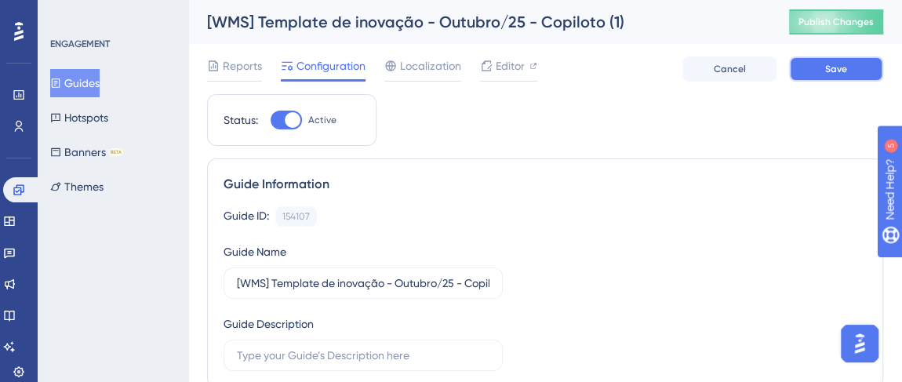
click at [824, 67] on button "Save" at bounding box center [836, 68] width 94 height 25
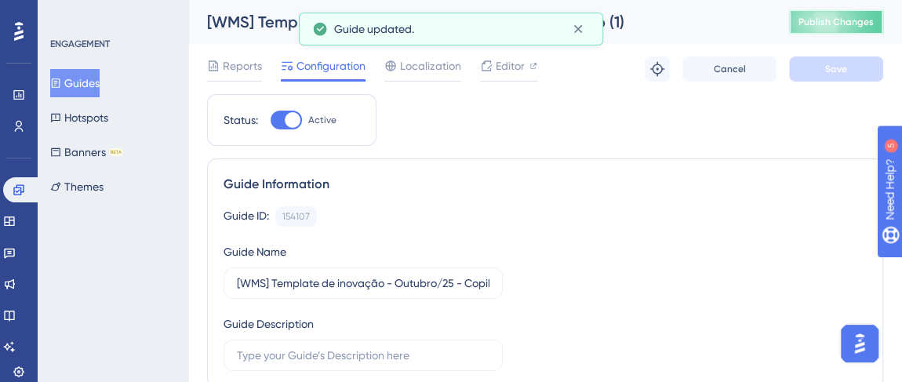
click at [843, 27] on span "Publish Changes" at bounding box center [836, 22] width 75 height 13
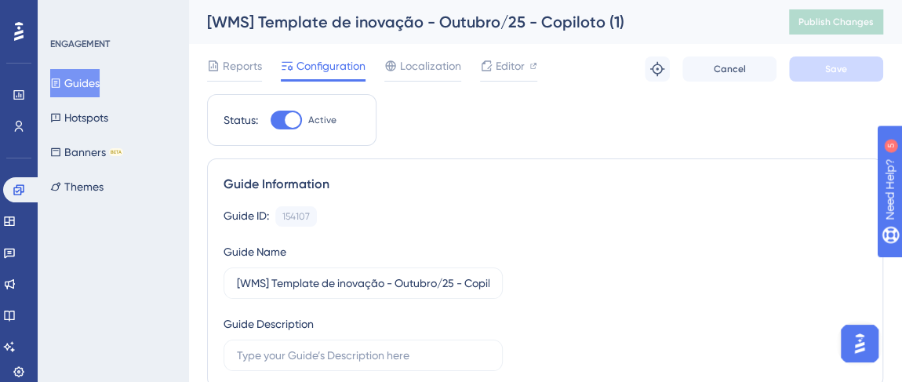
click at [93, 74] on button "Guides" at bounding box center [74, 83] width 49 height 28
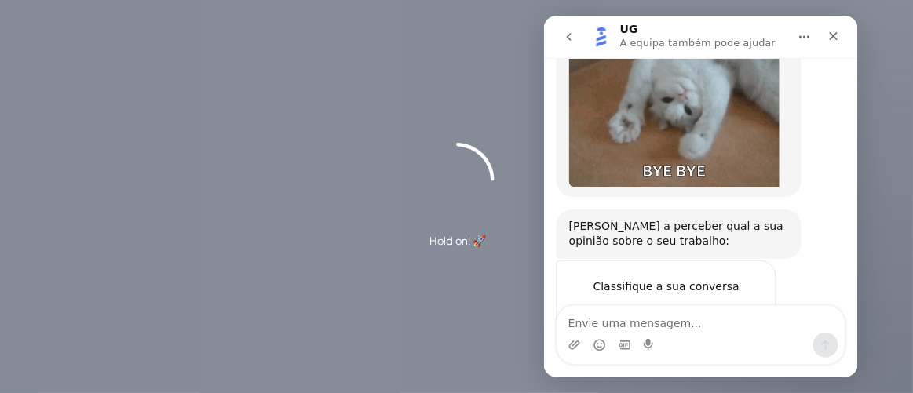
scroll to position [1339, 0]
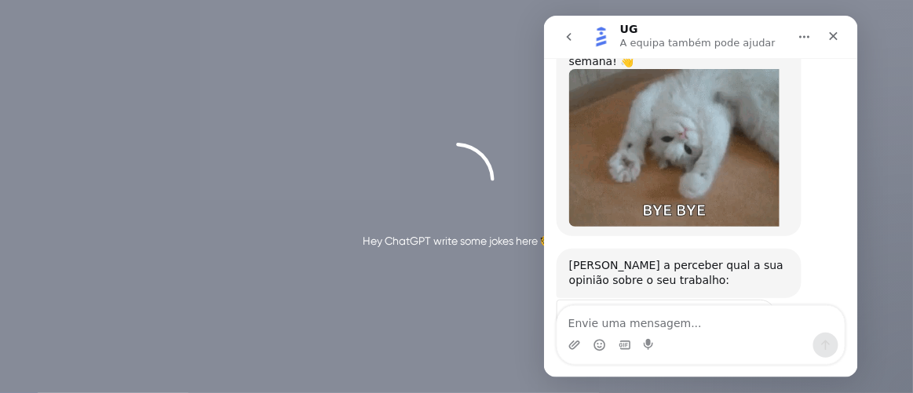
scroll to position [1339, 0]
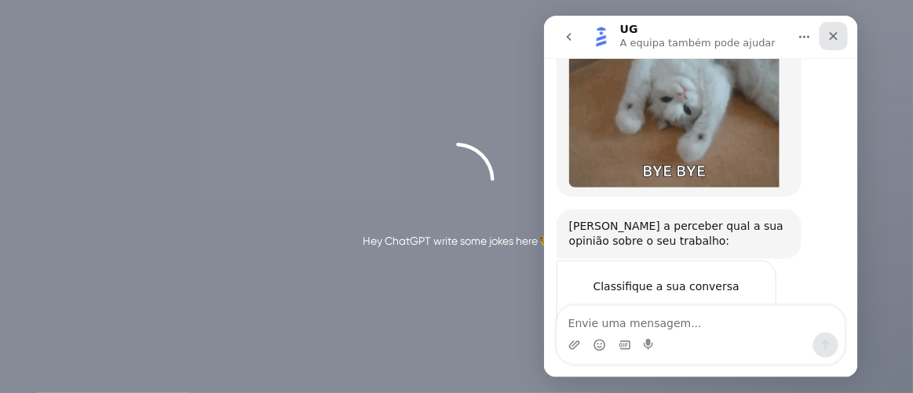
click at [838, 29] on icon "Fechar" at bounding box center [832, 35] width 13 height 13
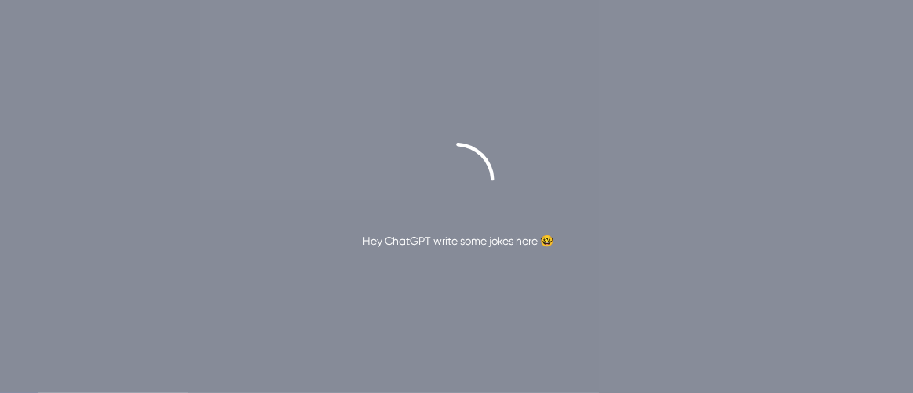
scroll to position [1018, 0]
